Goal: Task Accomplishment & Management: Manage account settings

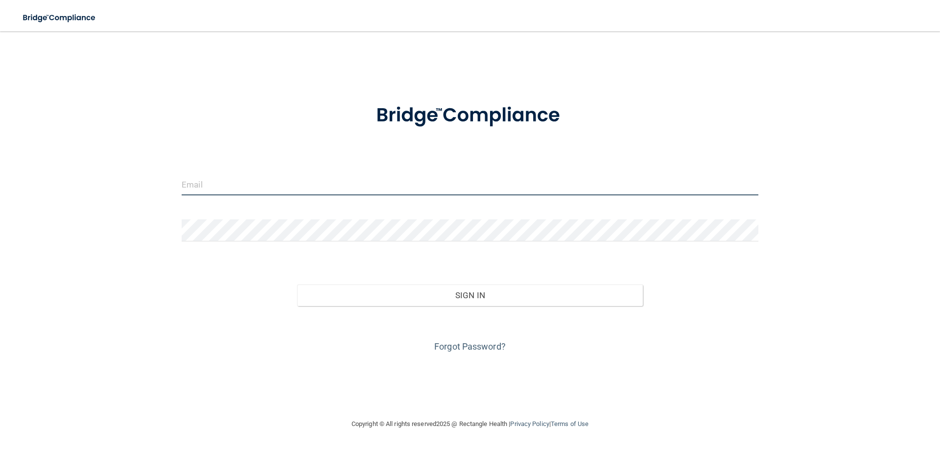
click at [226, 184] on input "email" at bounding box center [470, 184] width 577 height 22
type input "[EMAIL_ADDRESS][DOMAIN_NAME]"
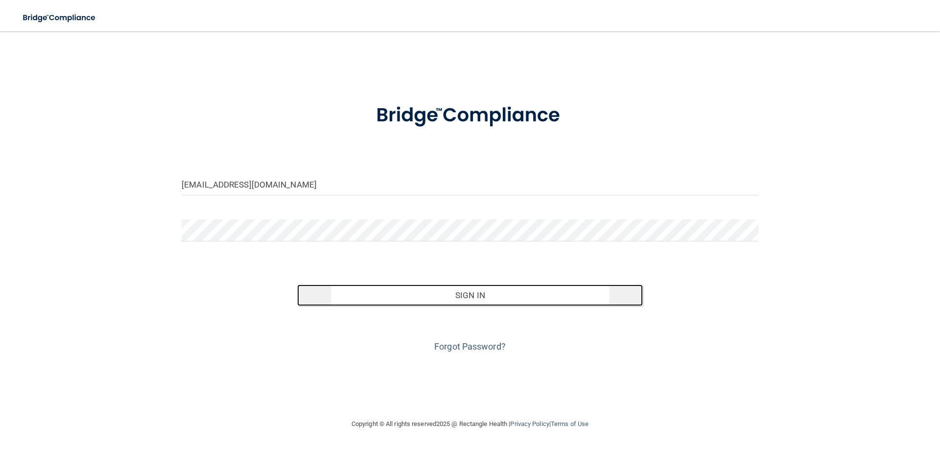
click at [454, 299] on button "Sign In" at bounding box center [470, 295] width 346 height 22
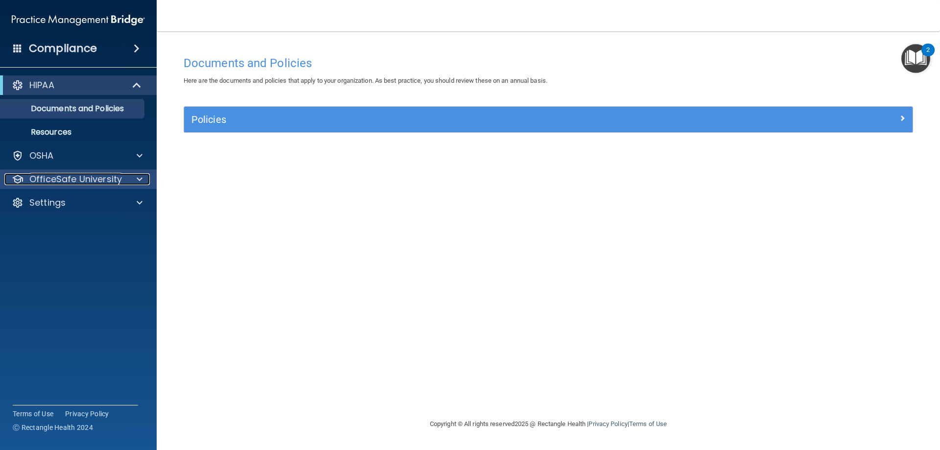
click at [126, 179] on div at bounding box center [138, 179] width 24 height 12
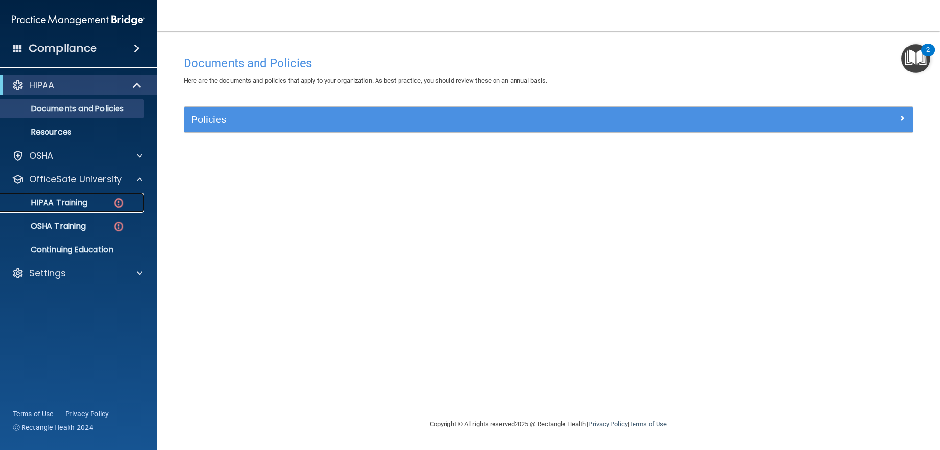
click at [86, 201] on p "HIPAA Training" at bounding box center [46, 203] width 81 height 10
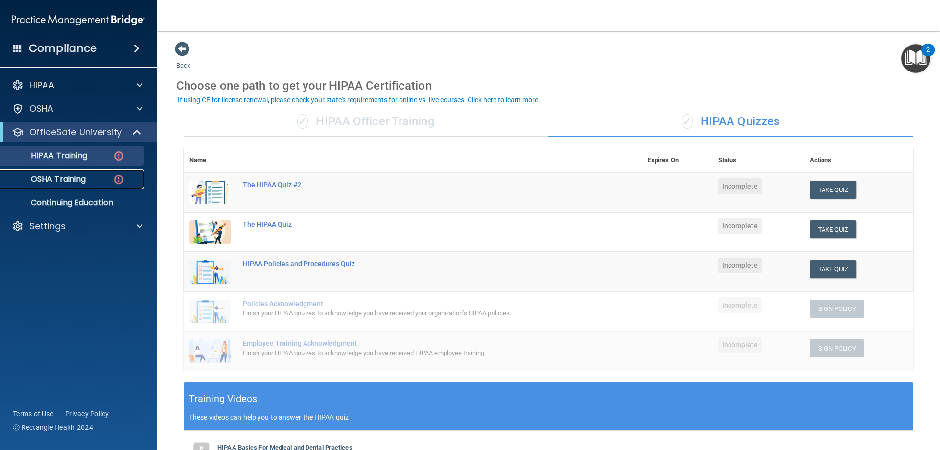
click at [64, 178] on p "OSHA Training" at bounding box center [45, 179] width 79 height 10
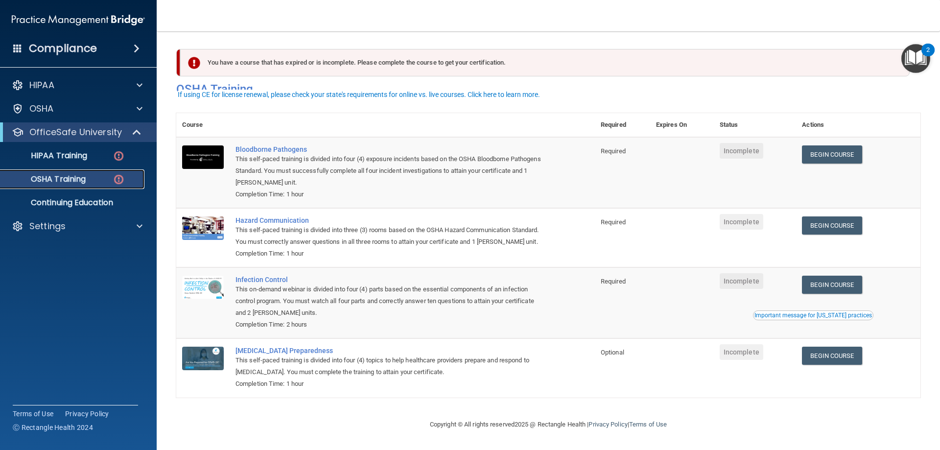
scroll to position [12, 0]
click at [74, 226] on div "Settings" at bounding box center [64, 226] width 121 height 12
click at [64, 246] on p "My Account" at bounding box center [73, 250] width 134 height 10
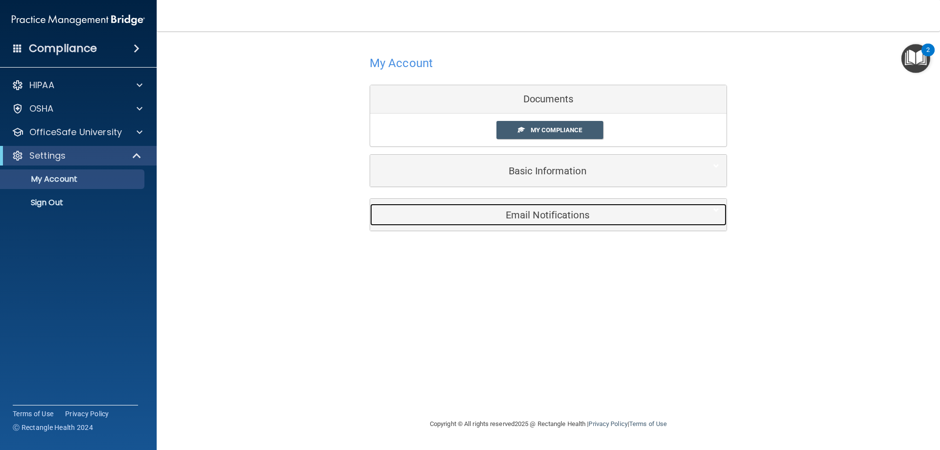
click at [566, 219] on h5 "Email Notifications" at bounding box center [533, 214] width 312 height 11
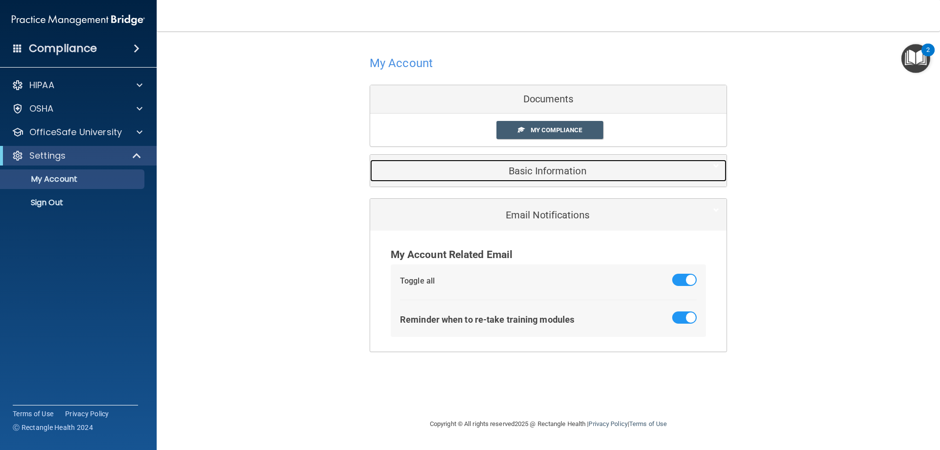
click at [545, 172] on h5 "Basic Information" at bounding box center [533, 170] width 312 height 11
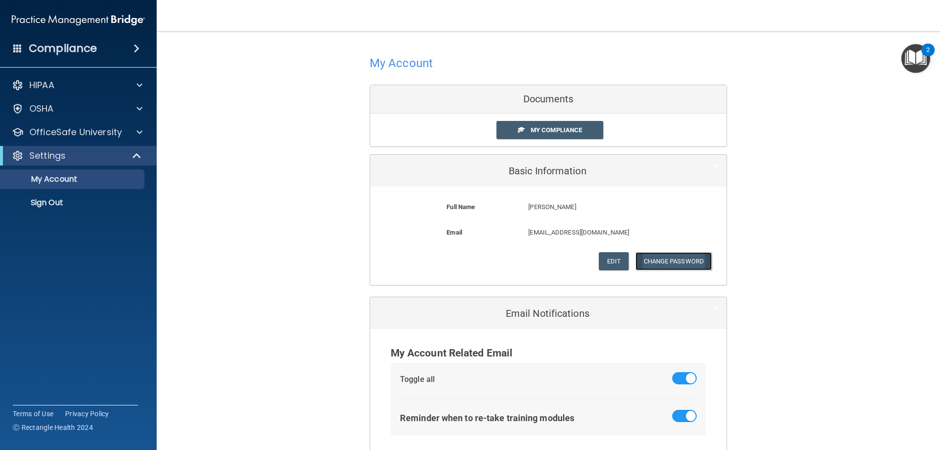
click at [667, 263] on button "Change Password" at bounding box center [673, 261] width 77 height 18
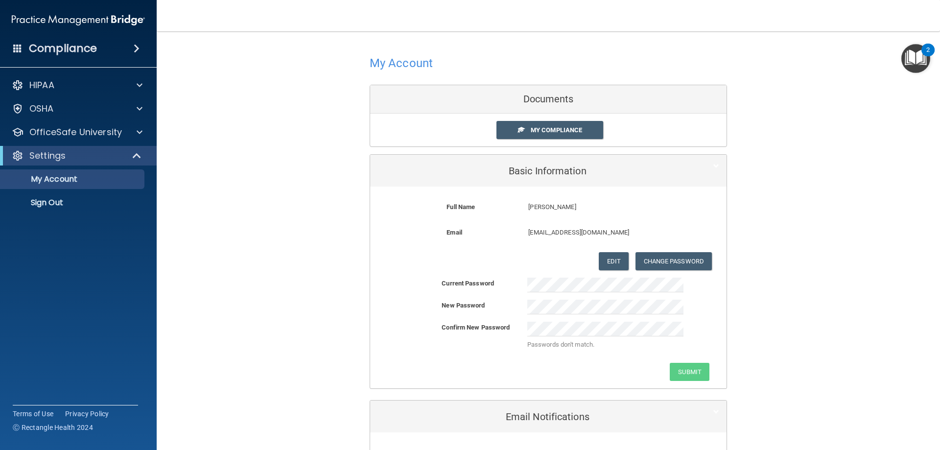
click at [700, 342] on div "Confirm New Password Passwords don't match." at bounding box center [548, 339] width 356 height 34
click at [655, 261] on button "Change Password" at bounding box center [673, 261] width 77 height 18
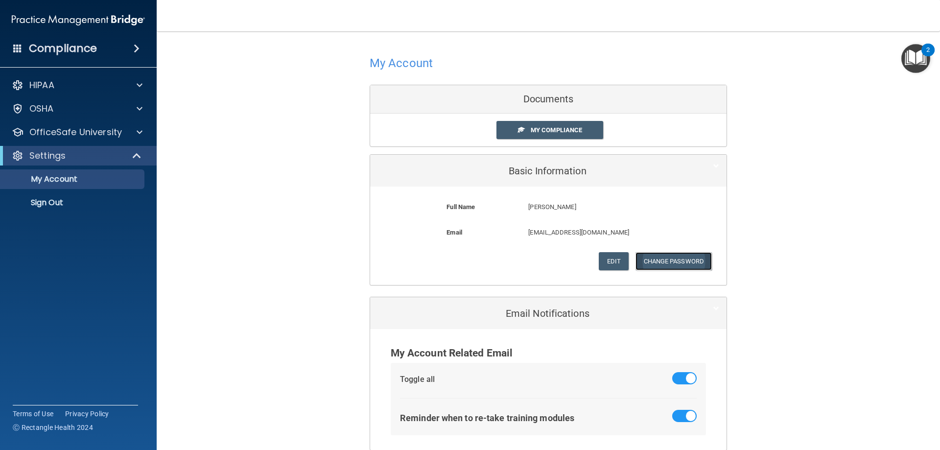
click at [659, 261] on button "Change Password" at bounding box center [673, 261] width 77 height 18
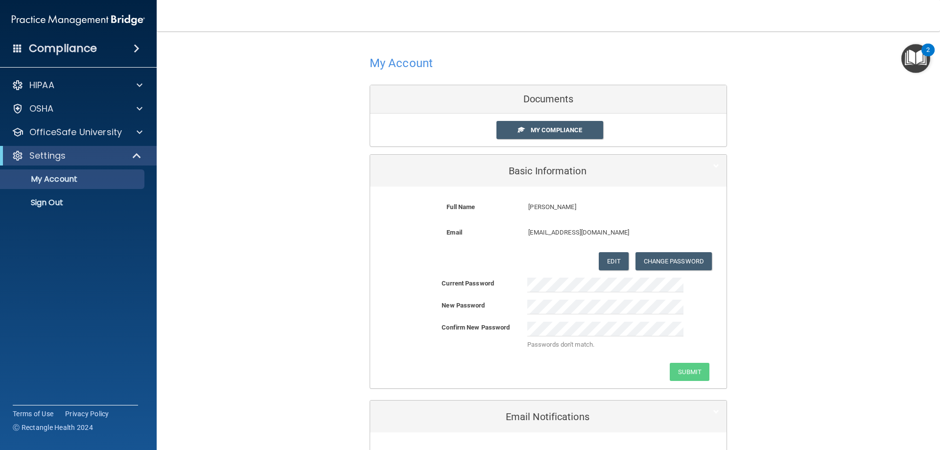
click at [567, 375] on div "Submit" at bounding box center [548, 372] width 356 height 18
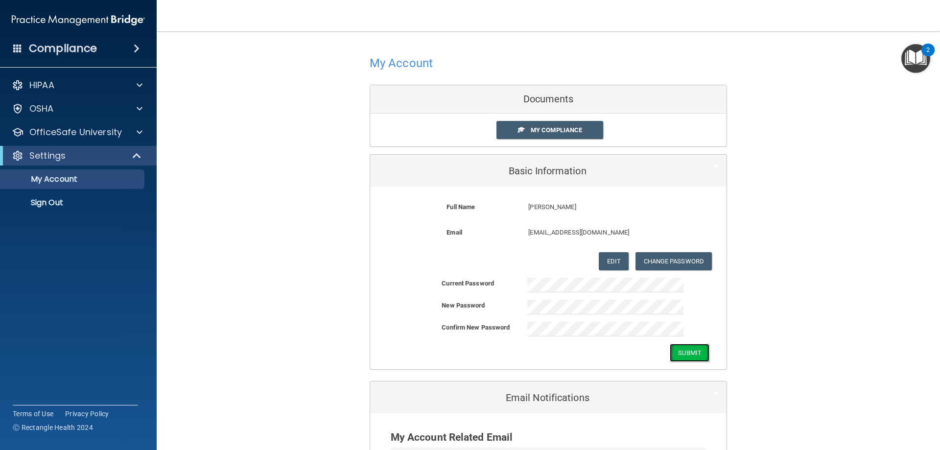
click at [692, 351] on button "Submit" at bounding box center [690, 353] width 40 height 18
